Goal: Information Seeking & Learning: Learn about a topic

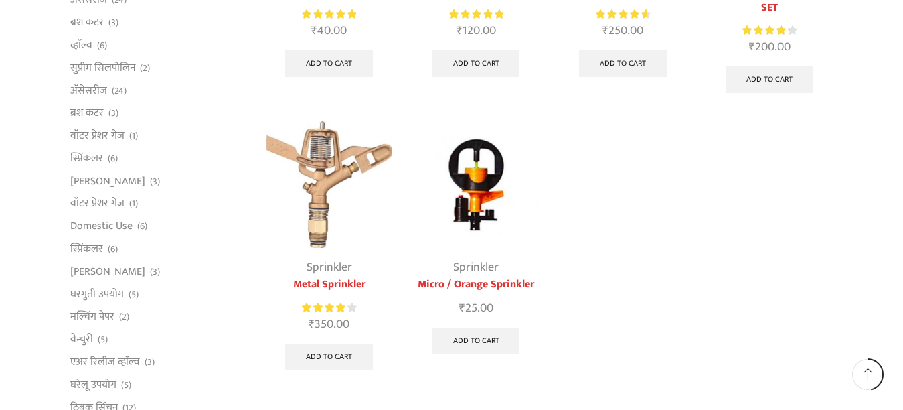
scroll to position [535, 0]
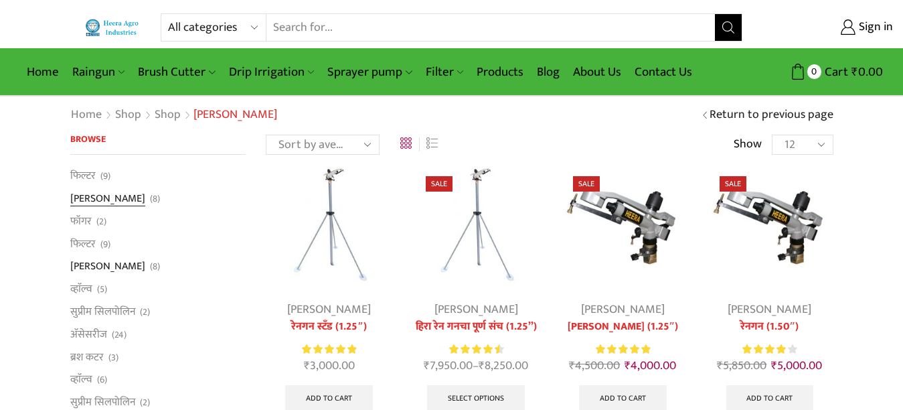
click at [88, 198] on link "[PERSON_NAME]" at bounding box center [107, 198] width 75 height 23
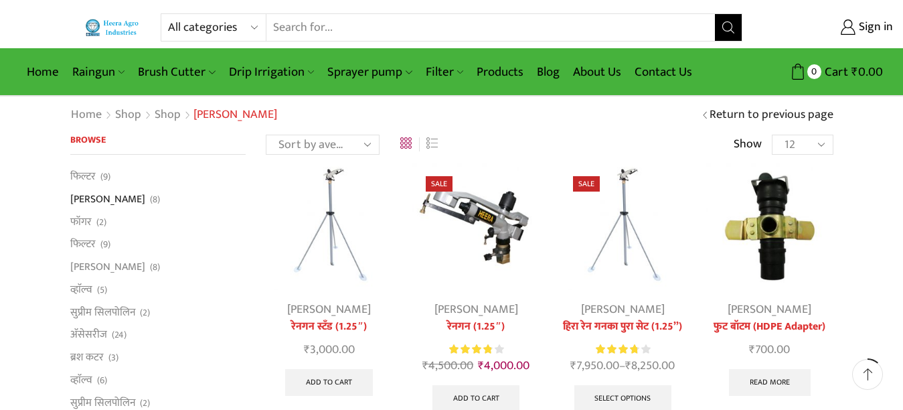
scroll to position [335, 0]
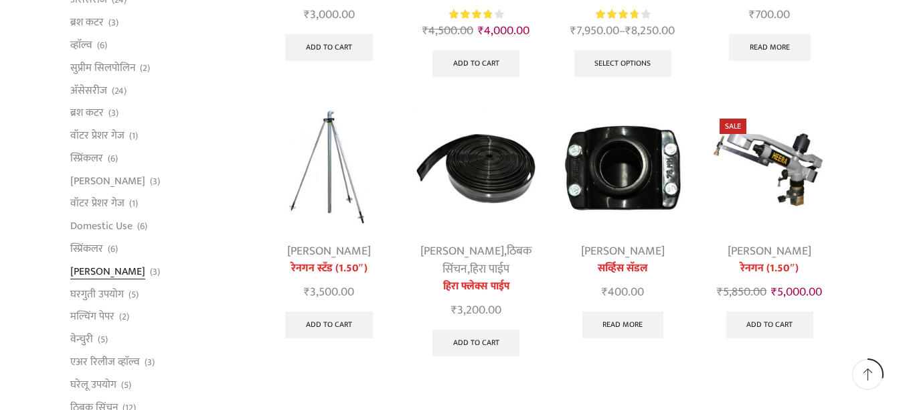
click at [103, 272] on link "[PERSON_NAME]" at bounding box center [107, 271] width 75 height 23
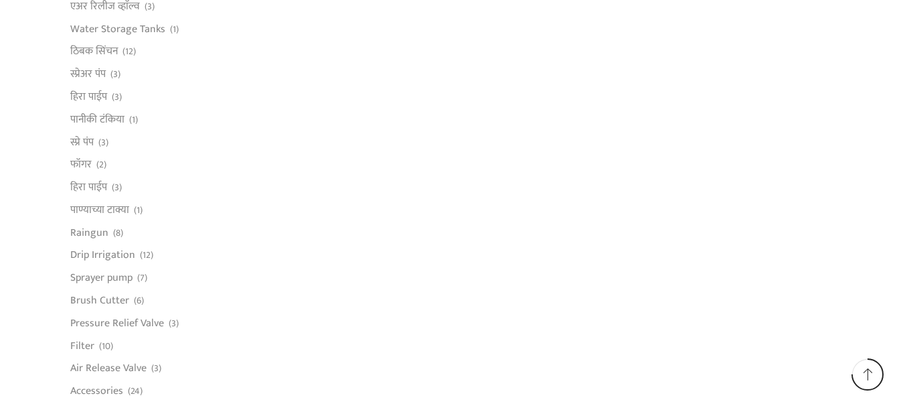
scroll to position [870, 0]
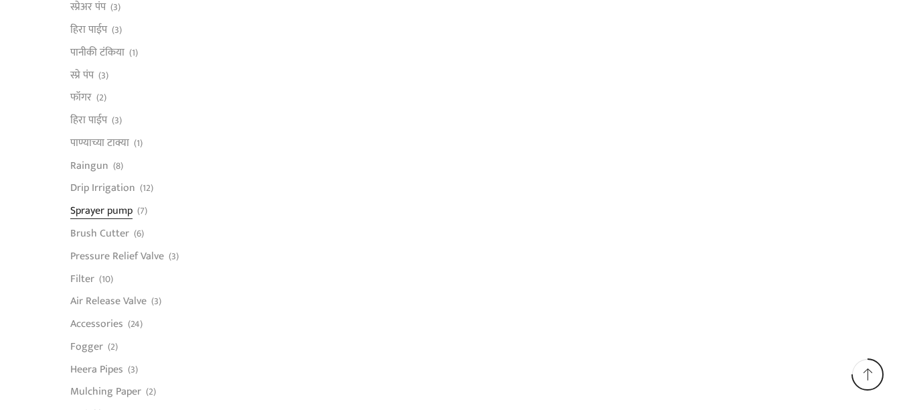
click at [93, 211] on link "Sprayer pump" at bounding box center [101, 210] width 62 height 23
